Goal: Information Seeking & Learning: Learn about a topic

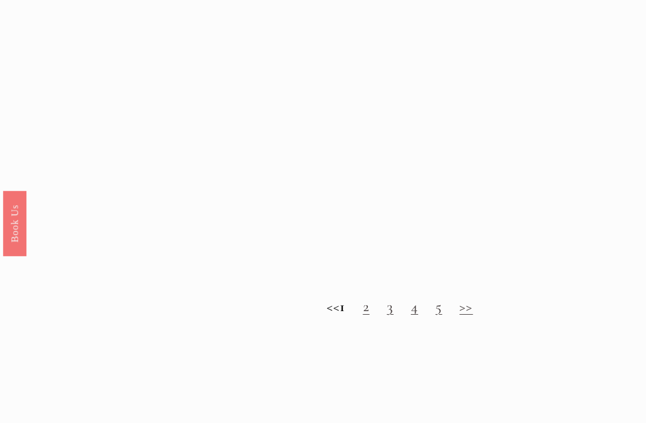
scroll to position [886, 0]
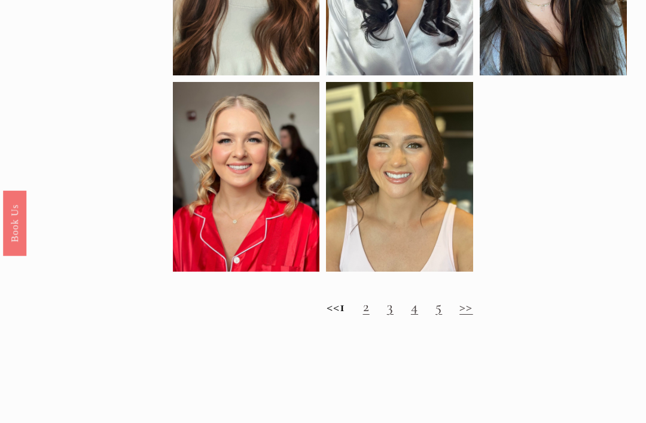
click at [472, 315] on link ">>" at bounding box center [465, 307] width 13 height 18
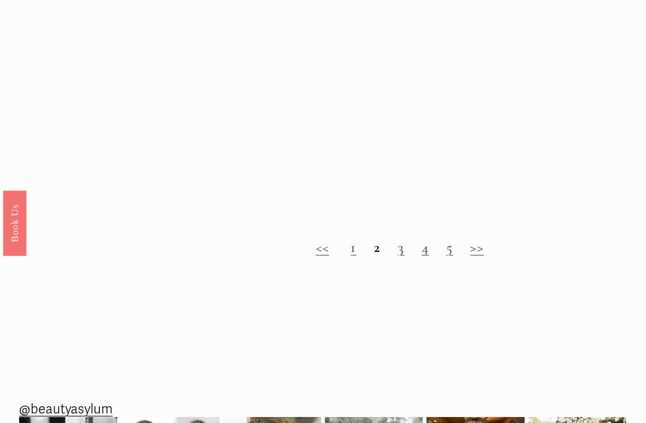
scroll to position [874, 0]
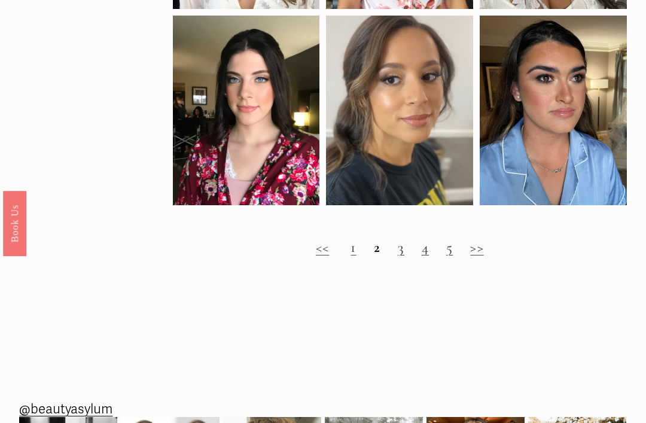
click at [401, 255] on link "3" at bounding box center [401, 247] width 7 height 18
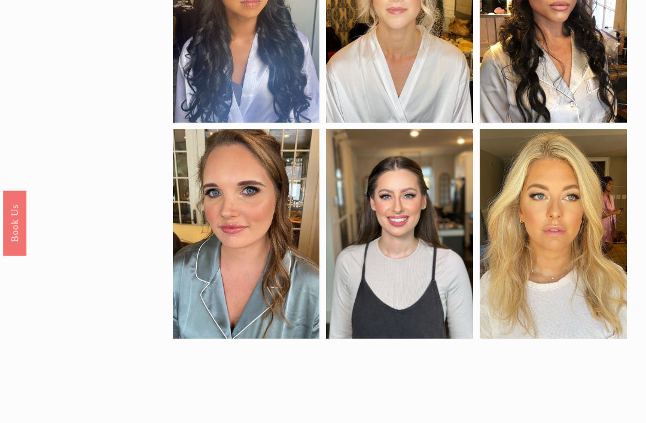
scroll to position [442, 0]
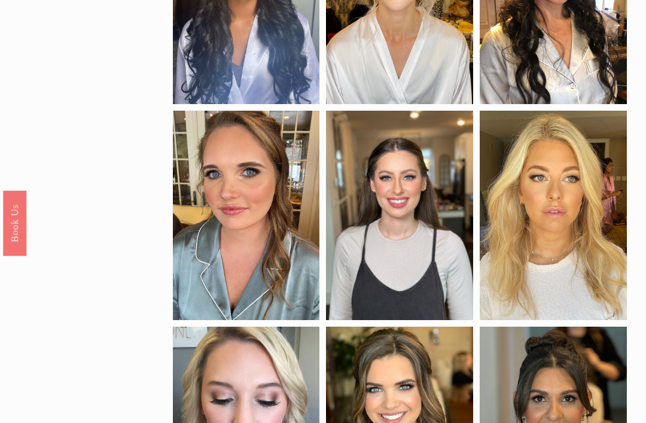
click at [65, 282] on div "by style glam pop of color natural soft glam application airbrush traditional s…" at bounding box center [323, 258] width 646 height 1193
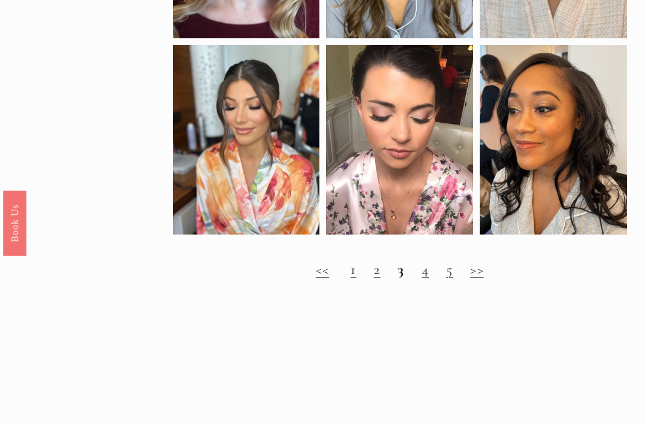
scroll to position [921, 0]
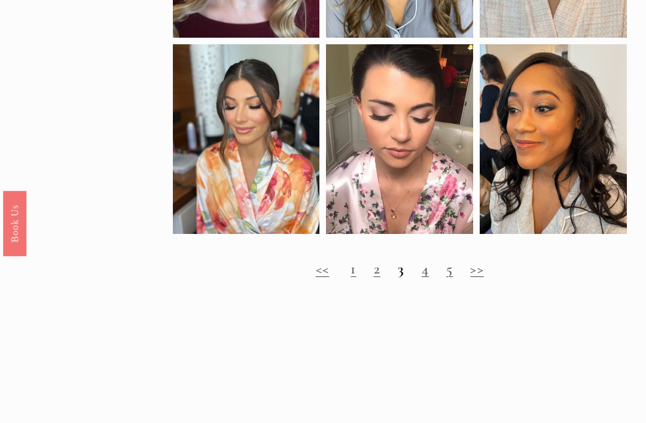
click at [426, 276] on link "4" at bounding box center [425, 268] width 7 height 18
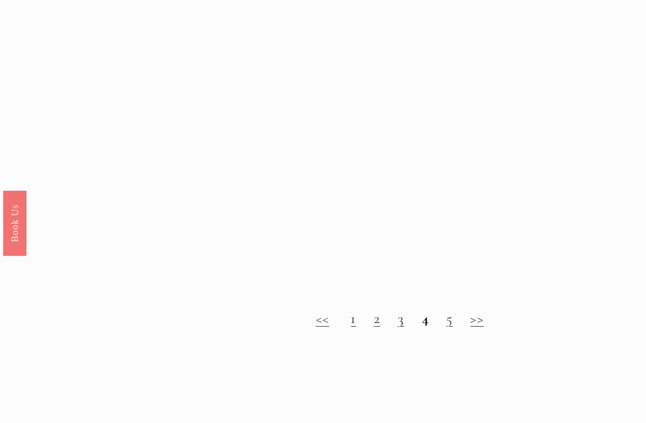
scroll to position [888, 0]
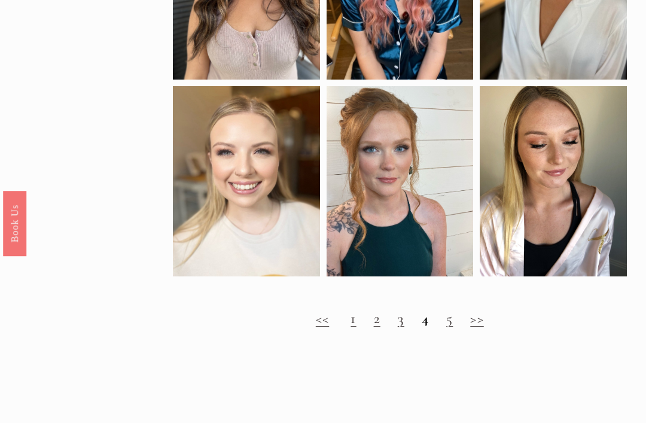
click at [451, 327] on link "5" at bounding box center [449, 318] width 7 height 18
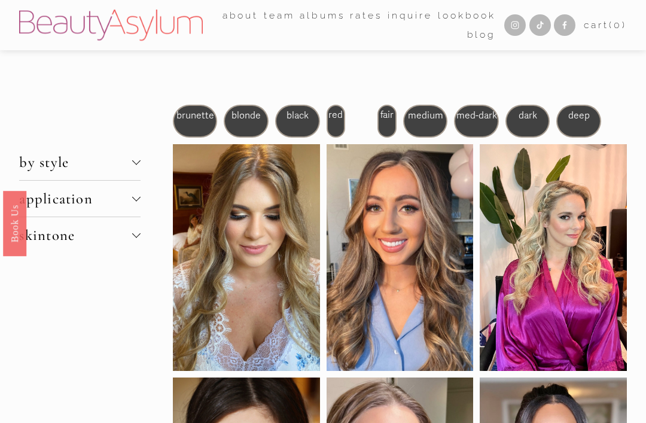
click at [195, 129] on div "brunette" at bounding box center [195, 121] width 45 height 33
click at [193, 128] on div "brunette" at bounding box center [195, 121] width 45 height 33
click at [430, 121] on span "medium" at bounding box center [425, 115] width 35 height 12
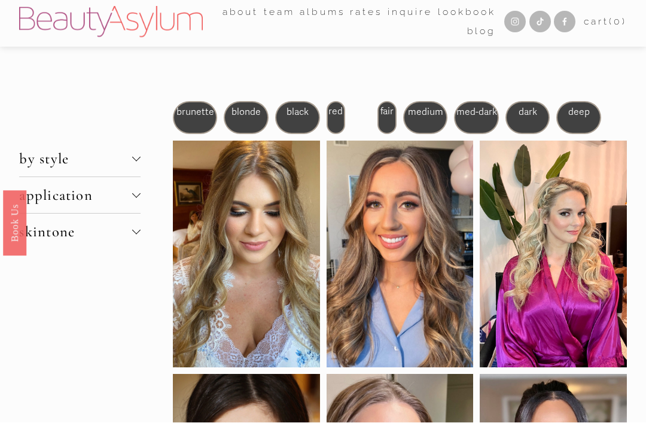
click at [138, 164] on button "by style" at bounding box center [79, 159] width 121 height 36
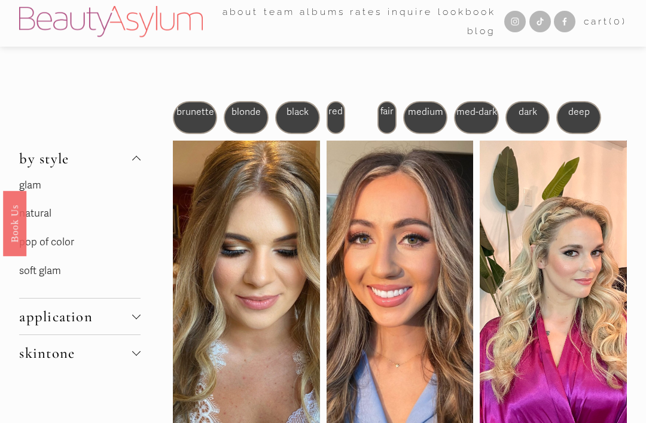
click at [36, 218] on link "natural" at bounding box center [35, 213] width 32 height 13
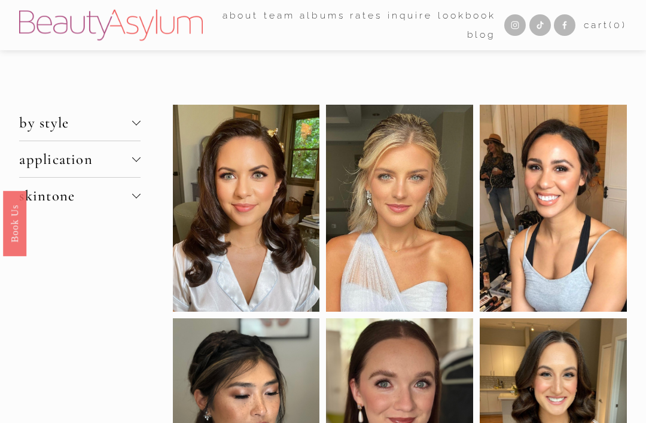
click at [130, 121] on span "by style" at bounding box center [75, 123] width 113 height 18
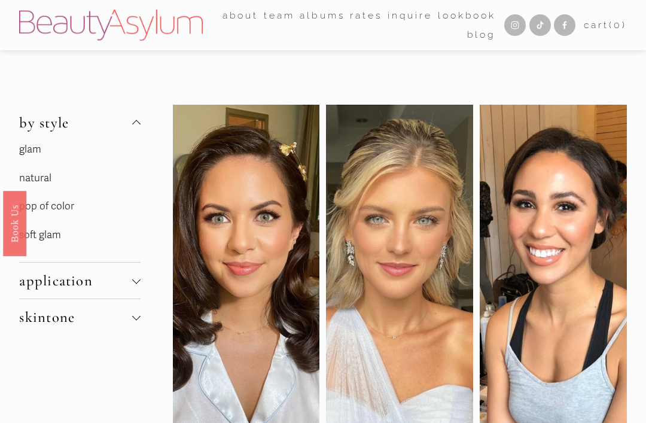
click at [30, 183] on link "natural" at bounding box center [35, 178] width 32 height 13
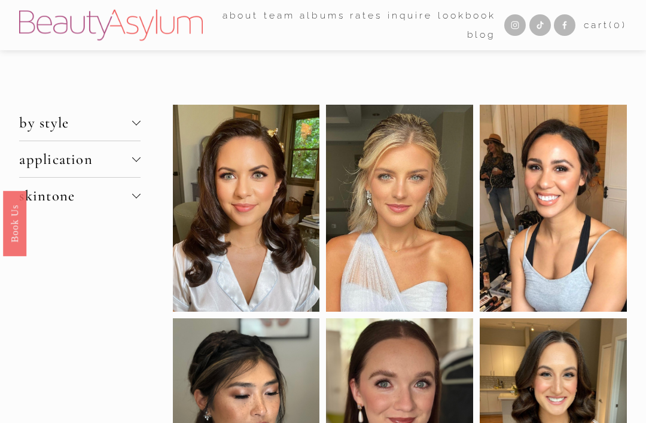
click at [135, 124] on div at bounding box center [136, 121] width 8 height 8
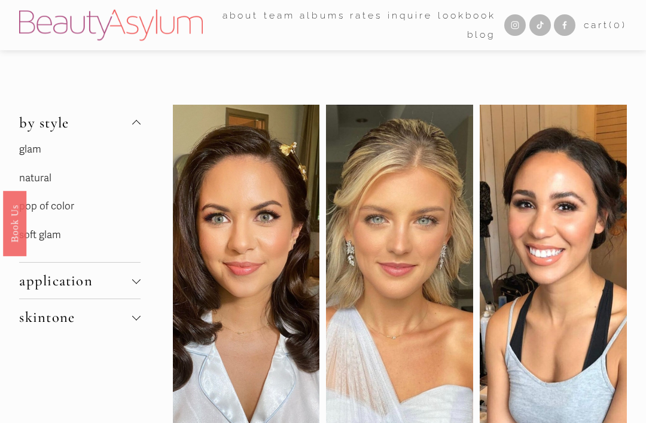
click at [44, 239] on link "soft glam" at bounding box center [40, 234] width 42 height 13
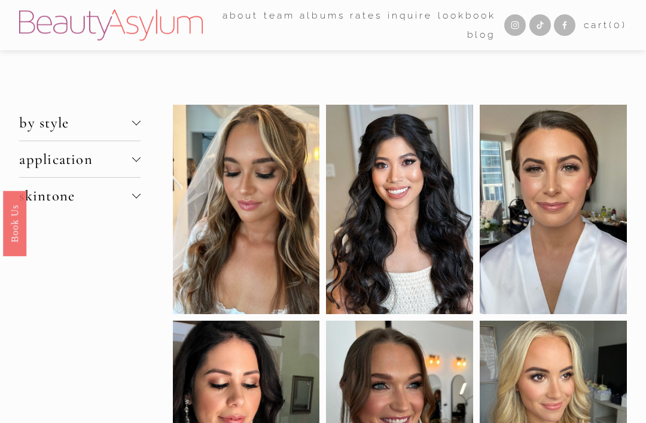
click at [135, 196] on div at bounding box center [136, 194] width 8 height 8
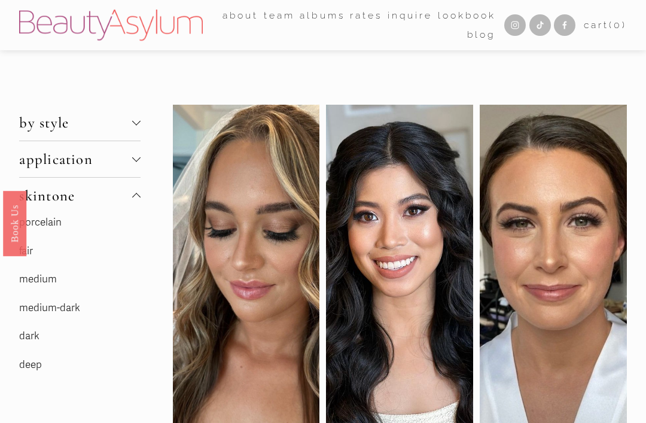
click at [38, 281] on link "medium" at bounding box center [38, 279] width 38 height 13
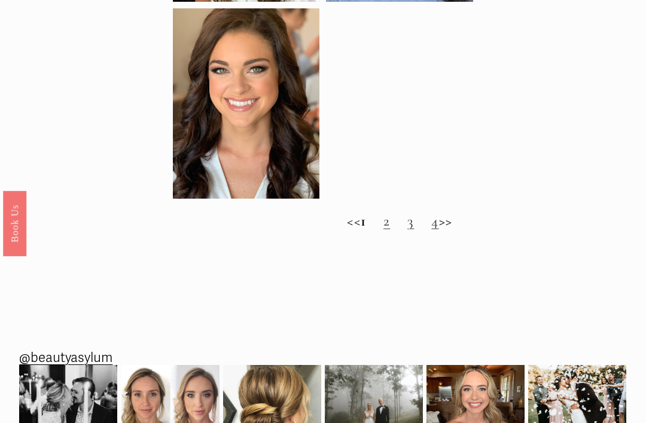
scroll to position [896, 0]
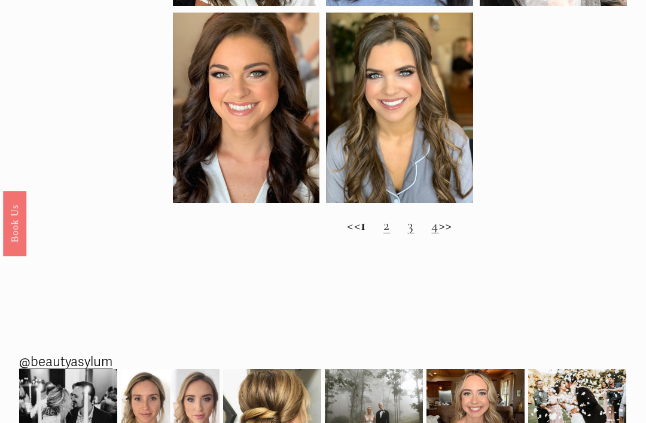
click at [390, 221] on link "2" at bounding box center [386, 225] width 7 height 18
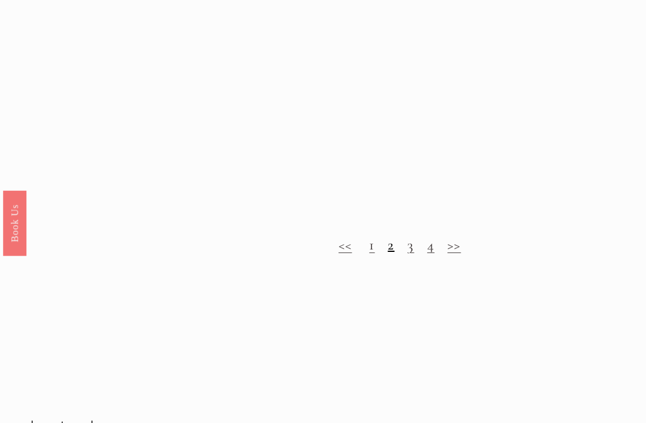
scroll to position [877, 0]
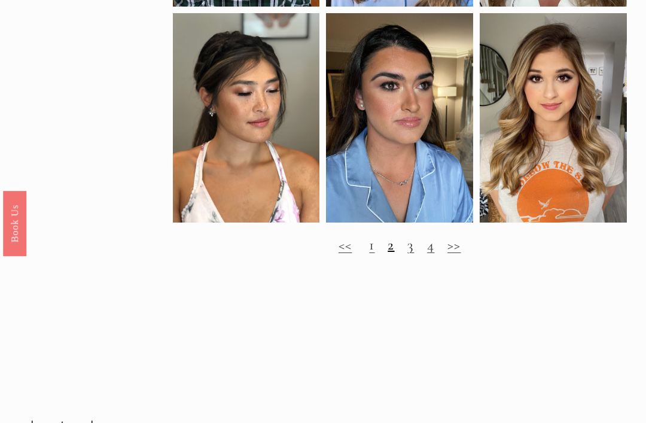
click at [411, 245] on link "3" at bounding box center [410, 245] width 7 height 18
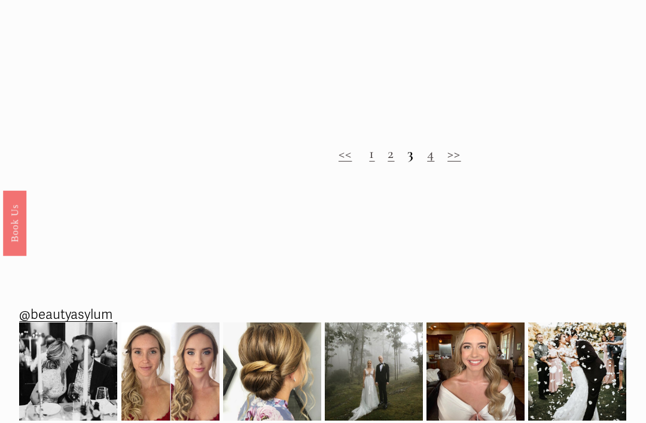
scroll to position [944, 0]
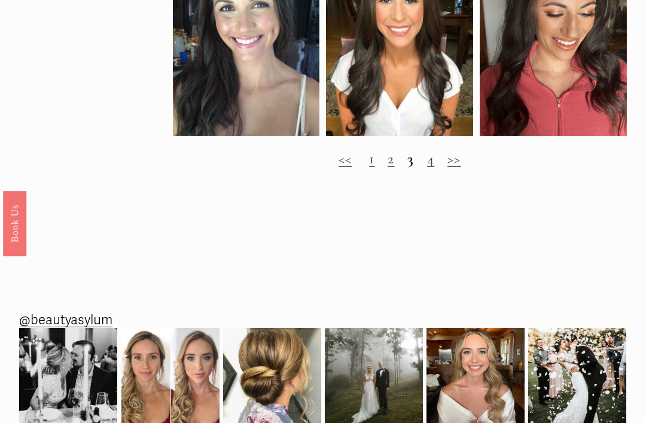
click at [432, 151] on link "4" at bounding box center [430, 158] width 7 height 18
